Goal: Check status

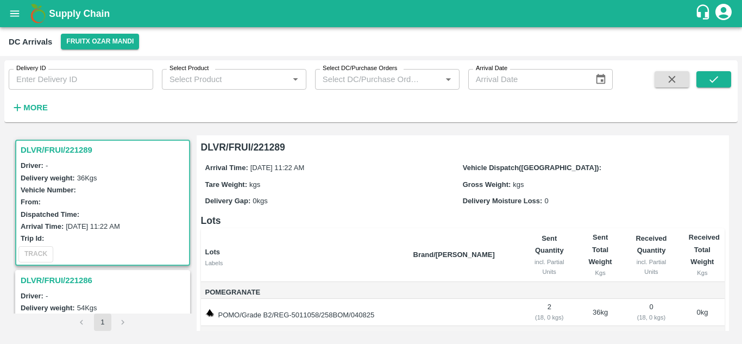
scroll to position [19, 0]
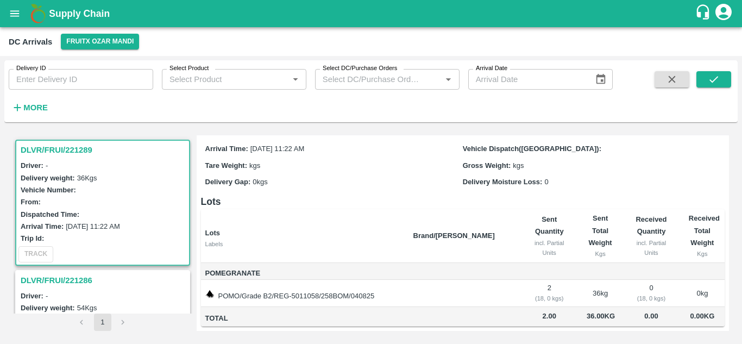
click at [109, 184] on div "Vehicle Number:" at bounding box center [104, 189] width 167 height 12
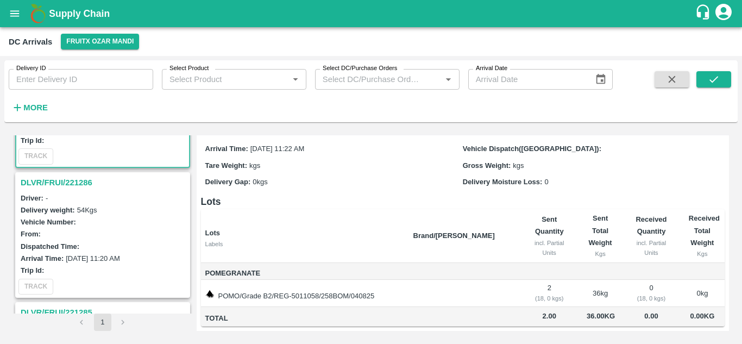
scroll to position [99, 0]
click at [109, 255] on label "[DATE] 11:20 AM" at bounding box center [93, 257] width 54 height 8
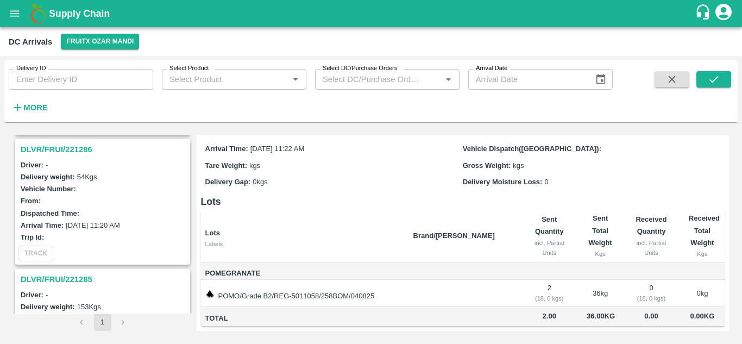
scroll to position [125, 0]
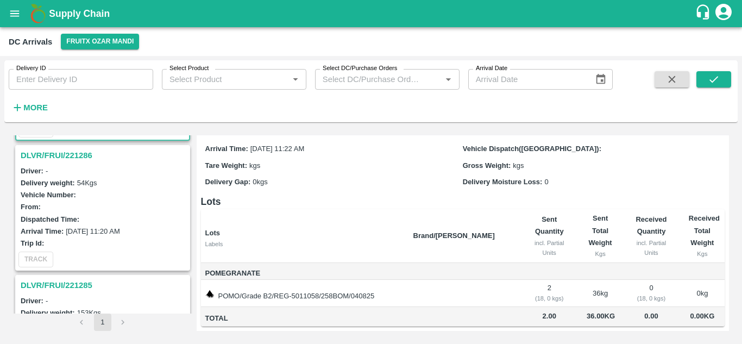
click at [62, 154] on h3 "DLVR/FRUI/221286" at bounding box center [104, 155] width 167 height 14
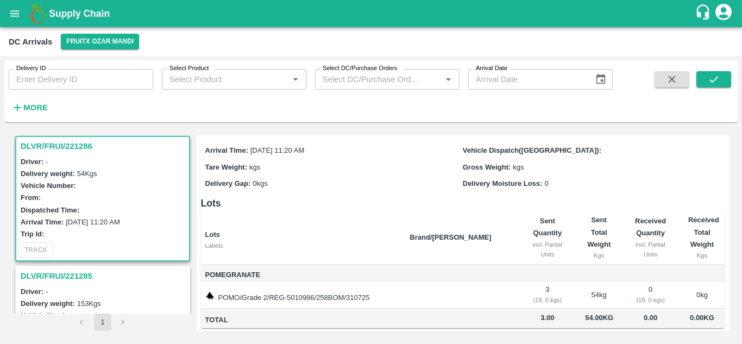
scroll to position [19, 0]
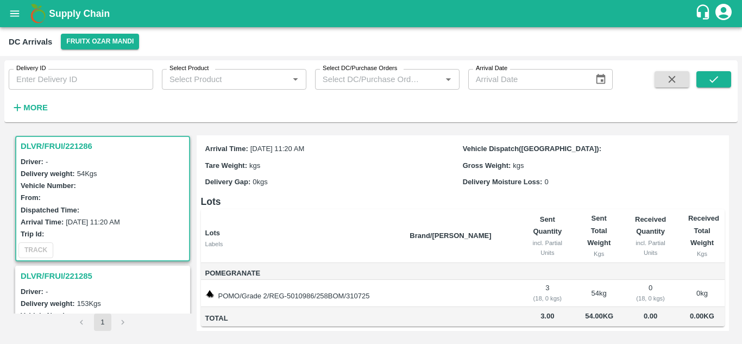
click at [119, 166] on div "Driver: -" at bounding box center [104, 161] width 167 height 12
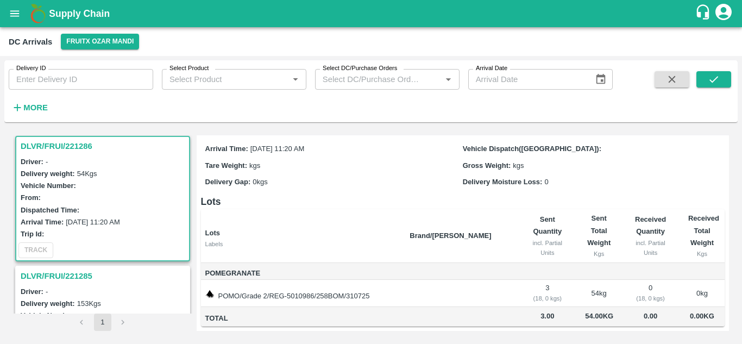
click at [65, 142] on h3 "DLVR/FRUI/221286" at bounding box center [104, 146] width 167 height 14
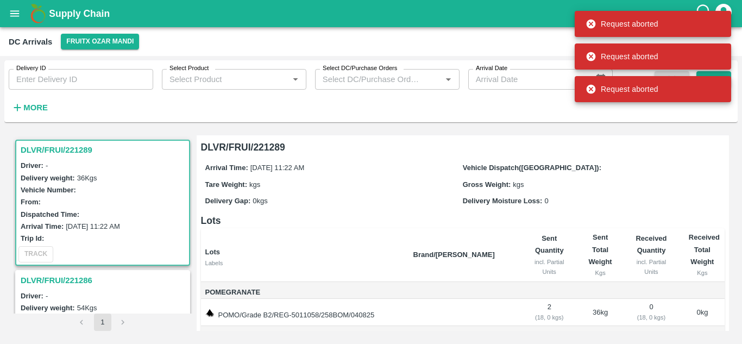
click at [69, 238] on div "Trip Id:" at bounding box center [104, 238] width 167 height 12
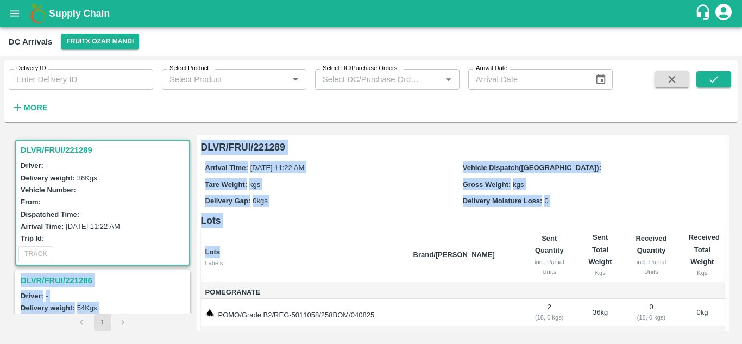
drag, startPoint x: 69, startPoint y: 238, endPoint x: 376, endPoint y: 256, distance: 307.2
click at [376, 256] on div "DLVR/FRUI/221289 Driver: - Delivery weight: 36 Kgs Vehicle Number: From: Dispat…" at bounding box center [371, 233] width 724 height 204
click at [376, 256] on th "Lots Labels" at bounding box center [303, 254] width 204 height 53
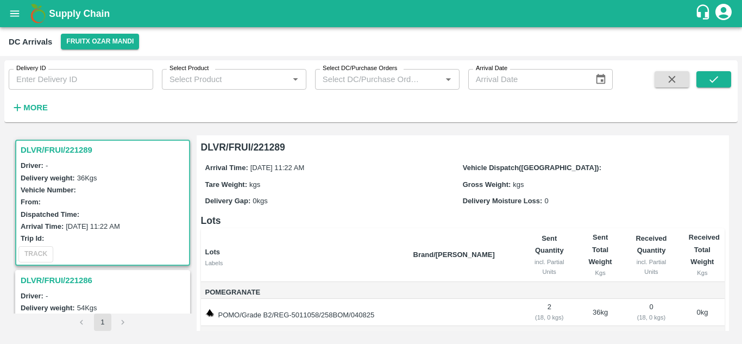
click at [81, 148] on h3 "DLVR/FRUI/221289" at bounding box center [104, 150] width 167 height 14
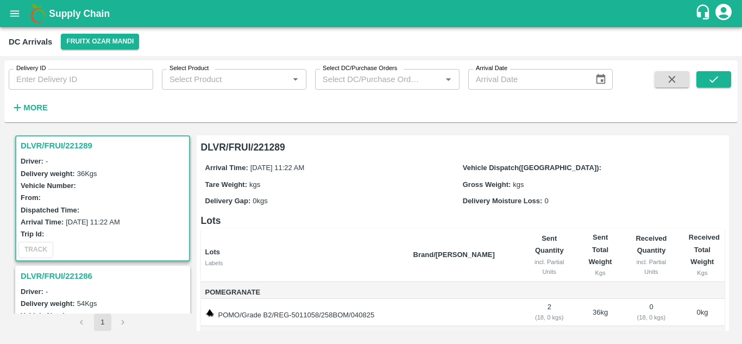
click at [81, 148] on h3 "DLVR/FRUI/221289" at bounding box center [104, 145] width 167 height 14
click at [37, 244] on div "TRACK" at bounding box center [102, 249] width 173 height 20
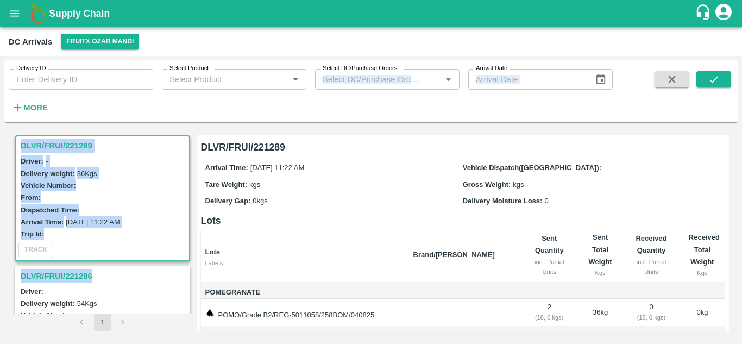
scroll to position [0, 0]
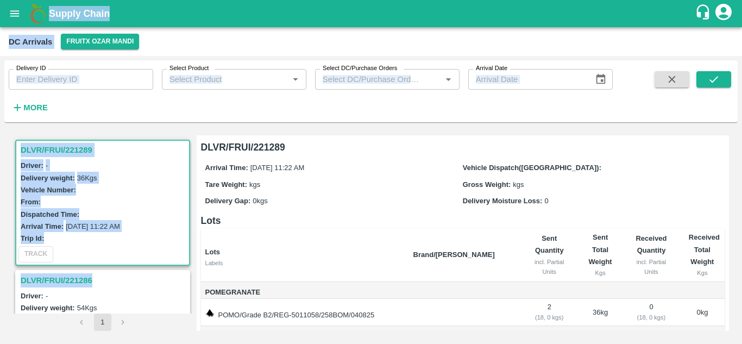
drag, startPoint x: 37, startPoint y: 244, endPoint x: 375, endPoint y: -38, distance: 440.6
click at [375, 0] on html "Supply Chain DC Arrivals FruitX Ozar Mandi Delivery ID Delivery ID Select Produ…" at bounding box center [371, 172] width 742 height 344
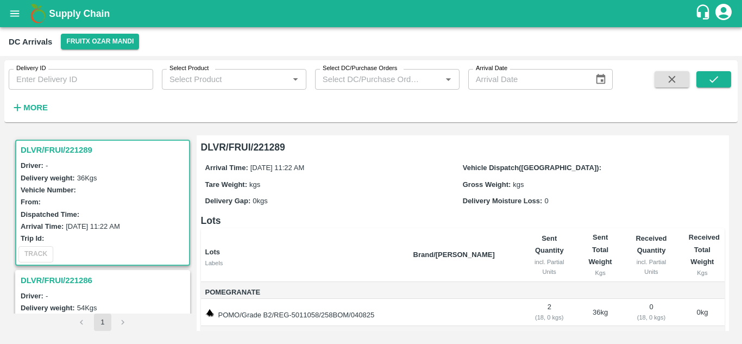
click at [301, 176] on div "Arrival Time: 29 Aug 2025, 11:22 AM Vehicle Dispatch(DC): Tare Weight: kgs Gros…" at bounding box center [463, 184] width 524 height 58
